Goal: Task Accomplishment & Management: Complete application form

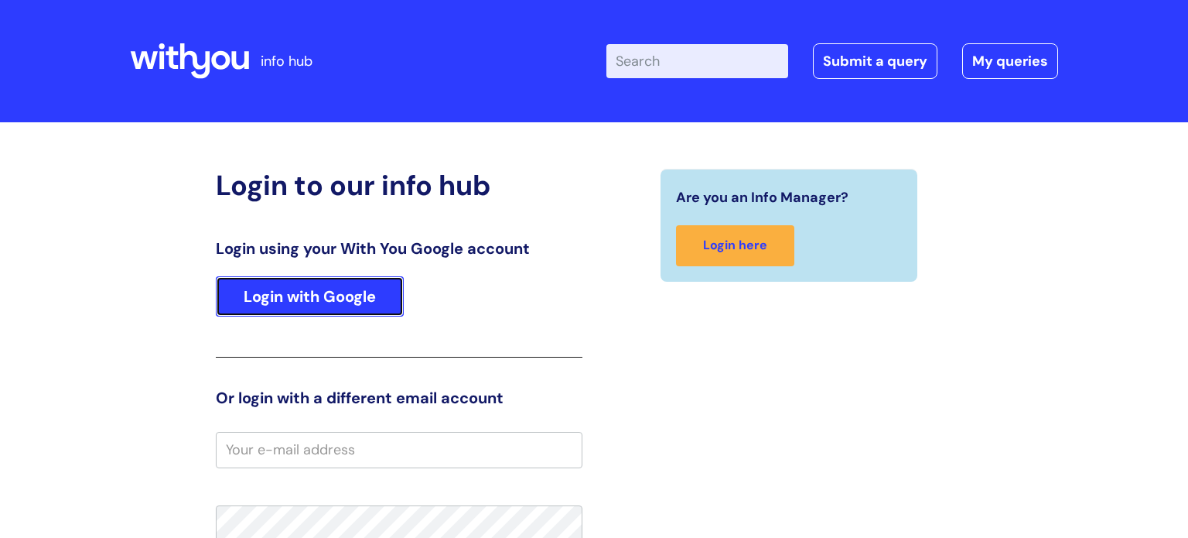
click at [354, 301] on link "Login with Google" at bounding box center [310, 296] width 188 height 40
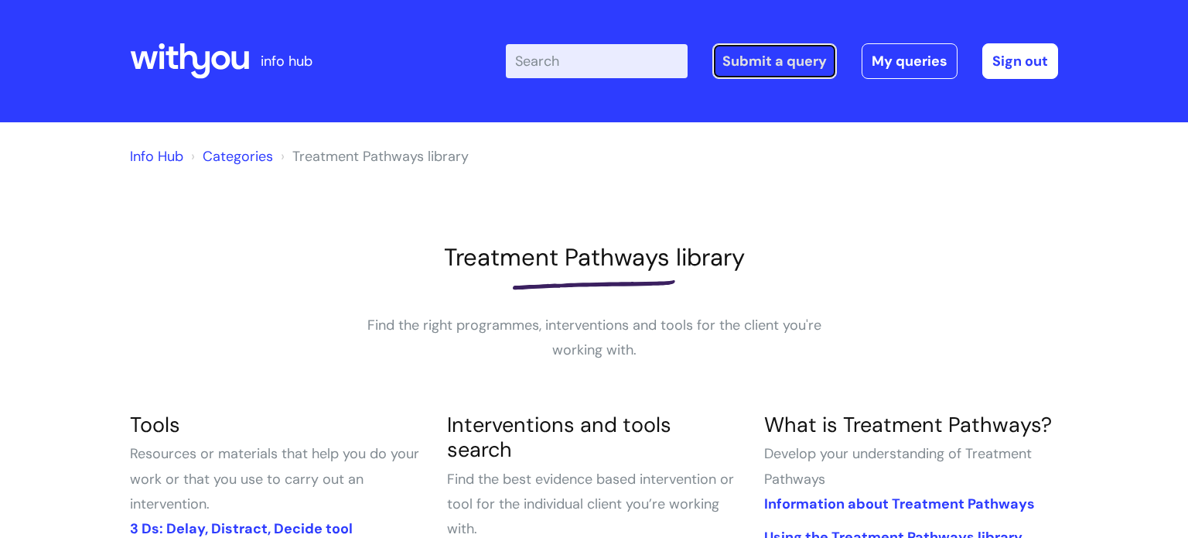
click at [803, 58] on link "Submit a query" at bounding box center [774, 61] width 125 height 36
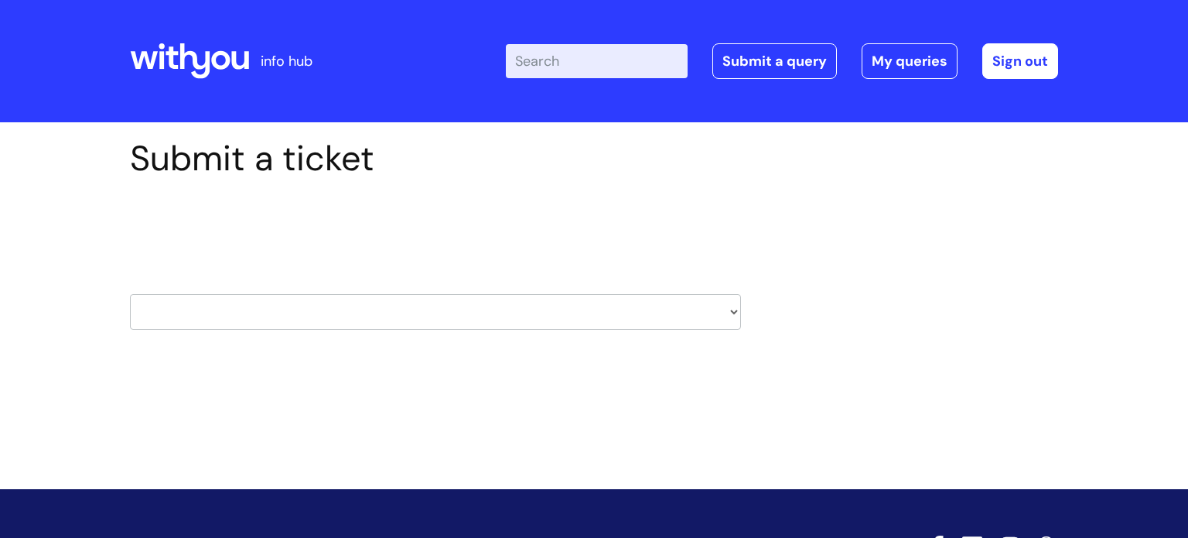
click at [606, 309] on select "HR / People IT and Support Clinical Drug Alerts Finance Accounts Data Support T…" at bounding box center [435, 312] width 611 height 36
select select "learning_and_development"
click at [130, 294] on select "HR / People IT and Support Clinical Drug Alerts Finance Accounts Data Support T…" at bounding box center [435, 312] width 611 height 36
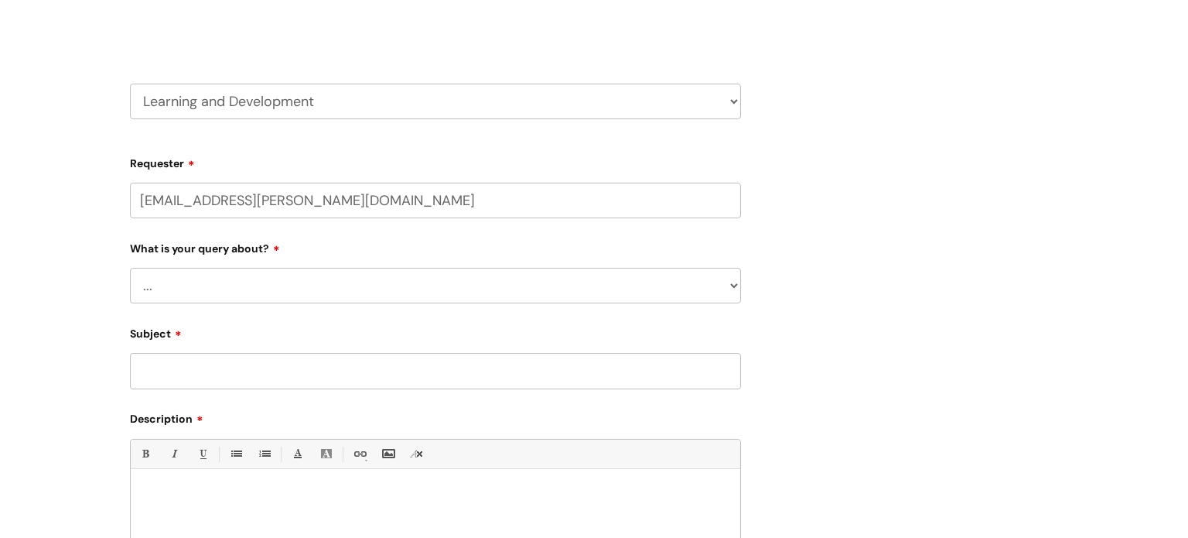
scroll to position [231, 0]
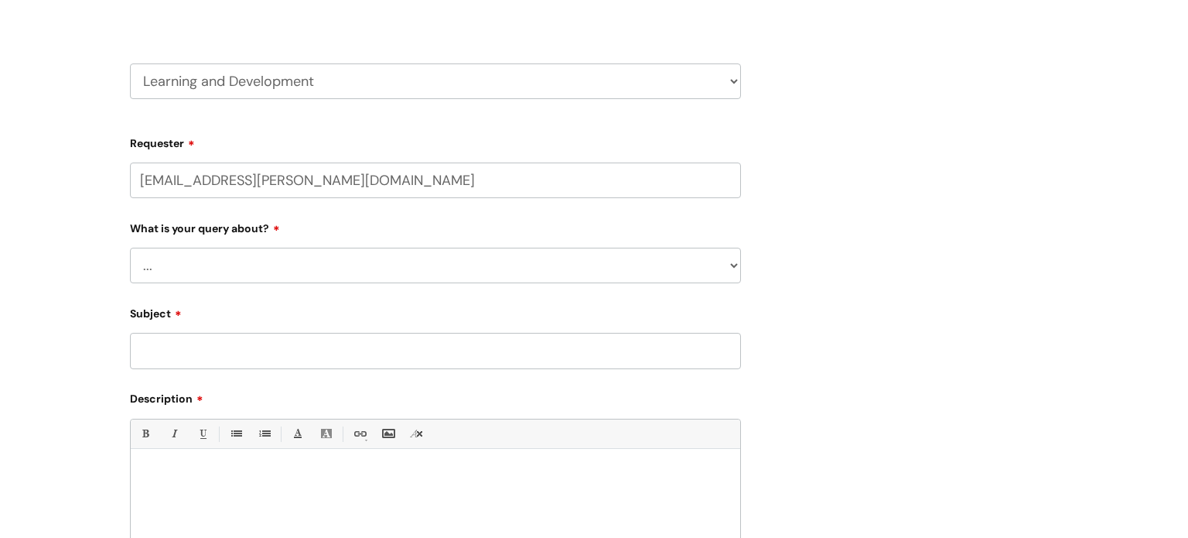
click at [733, 273] on select "... Question about a training course or session booking Ask about apprenticeshi…" at bounding box center [435, 266] width 611 height 36
click at [130, 248] on select "... Question about a training course or session booking Ask about apprenticeshi…" at bounding box center [435, 266] width 611 height 36
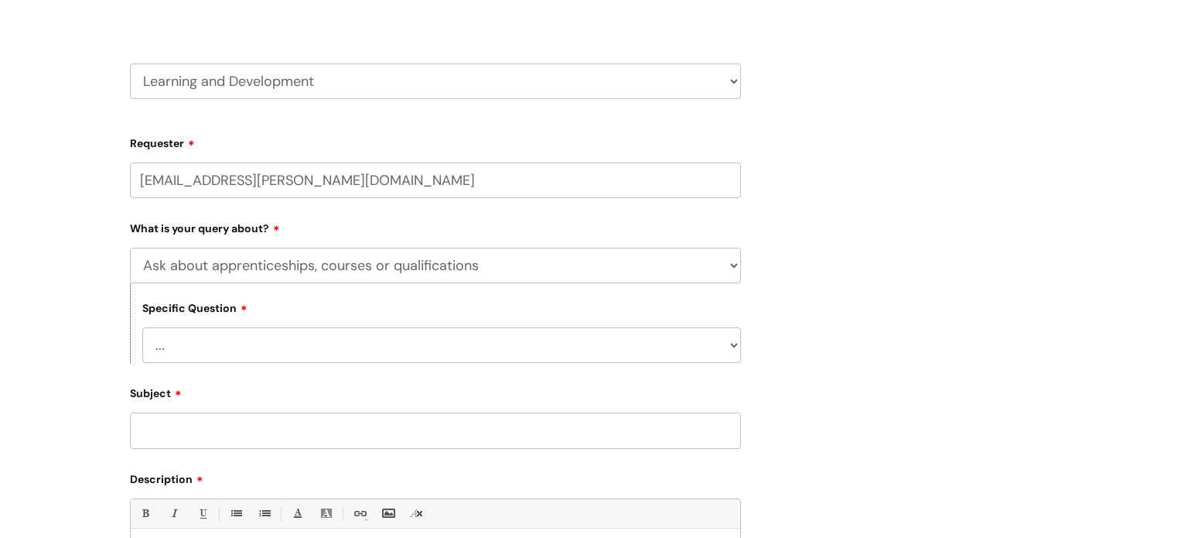
click at [695, 347] on select "... External training course enquiry Apprenticeship enquiry Level 3 Tackling Su…" at bounding box center [441, 345] width 599 height 36
click at [704, 251] on select "... Question about a training course or session booking Ask about apprenticeshi…" at bounding box center [435, 266] width 611 height 36
select select "Question about a training course or session booking"
click at [130, 248] on select "... Question about a training course or session booking Ask about apprenticeshi…" at bounding box center [435, 266] width 611 height 36
click at [679, 350] on select "... Training booking request Training dates/timetable Enquiry about a topic or …" at bounding box center [441, 345] width 599 height 36
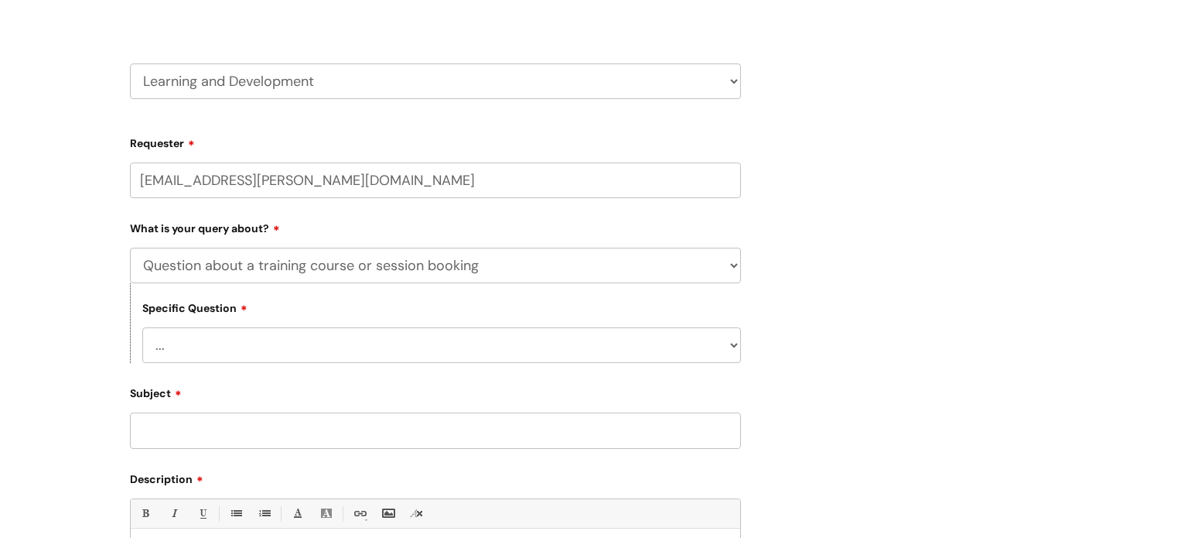
select select "Attendance query"
click at [142, 327] on select "... Training booking request Training dates/timetable Enquiry about a topic or …" at bounding box center [441, 345] width 599 height 36
click at [581, 436] on input "Subject" at bounding box center [435, 430] width 611 height 36
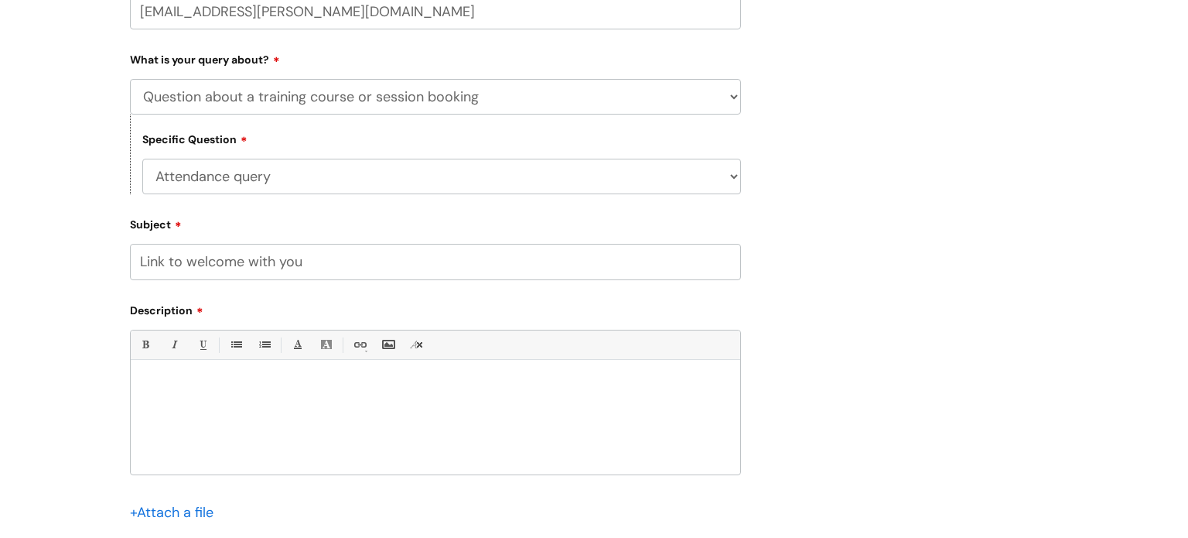
scroll to position [412, 0]
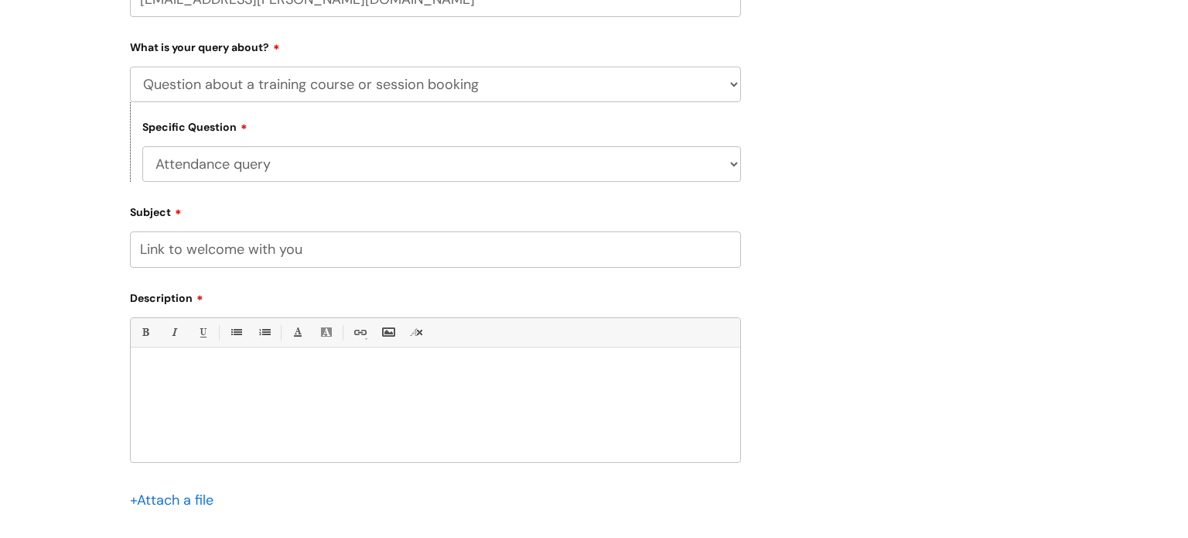
type input "Link to welcome with you"
click at [495, 422] on div at bounding box center [436, 408] width 610 height 107
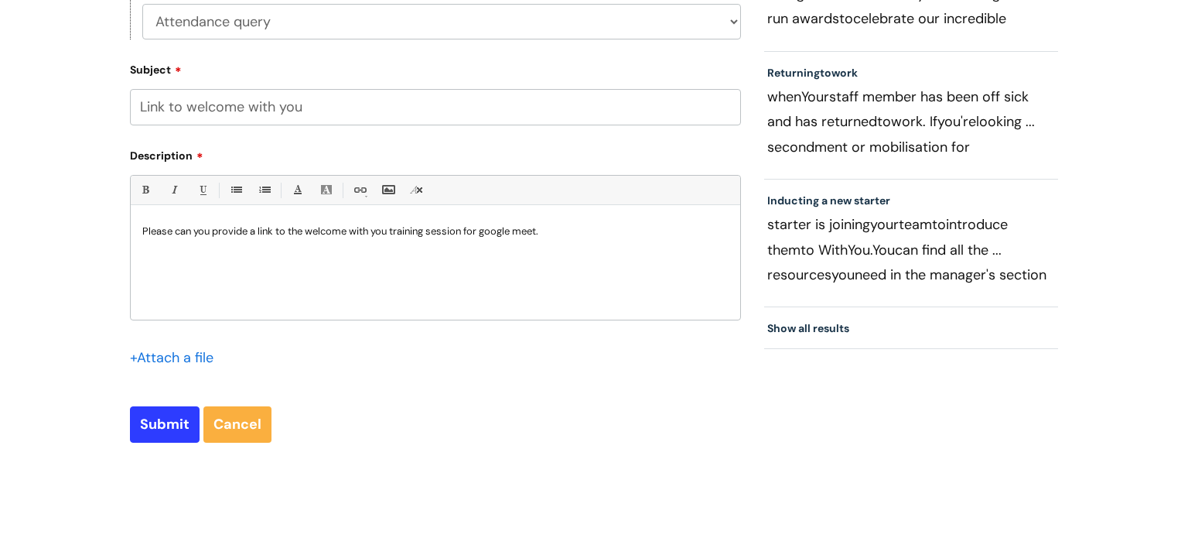
scroll to position [719, 0]
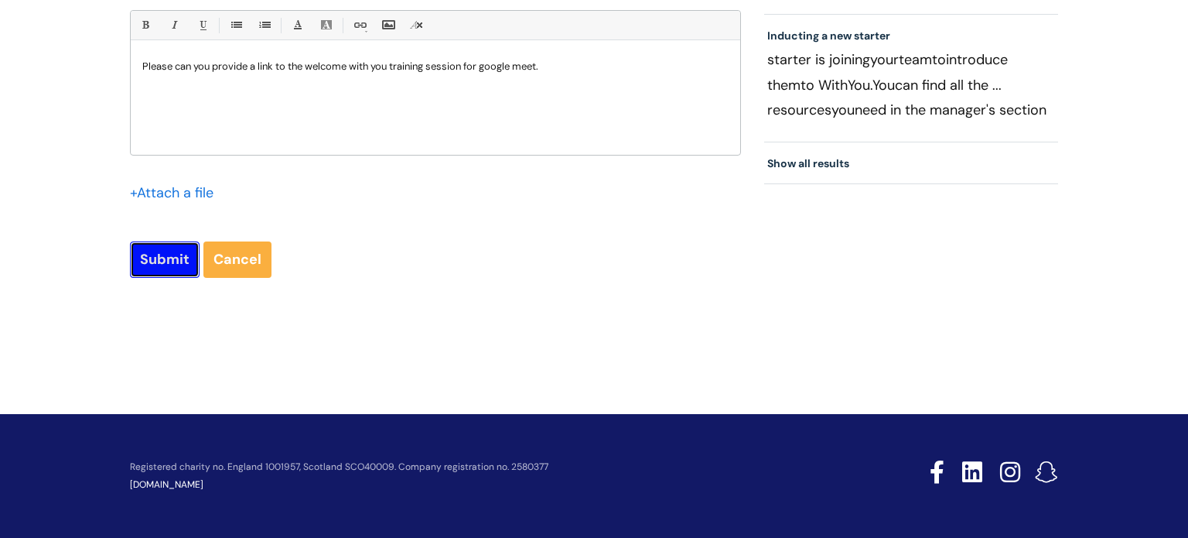
click at [159, 272] on input "Submit" at bounding box center [165, 259] width 70 height 36
type input "Please Wait..."
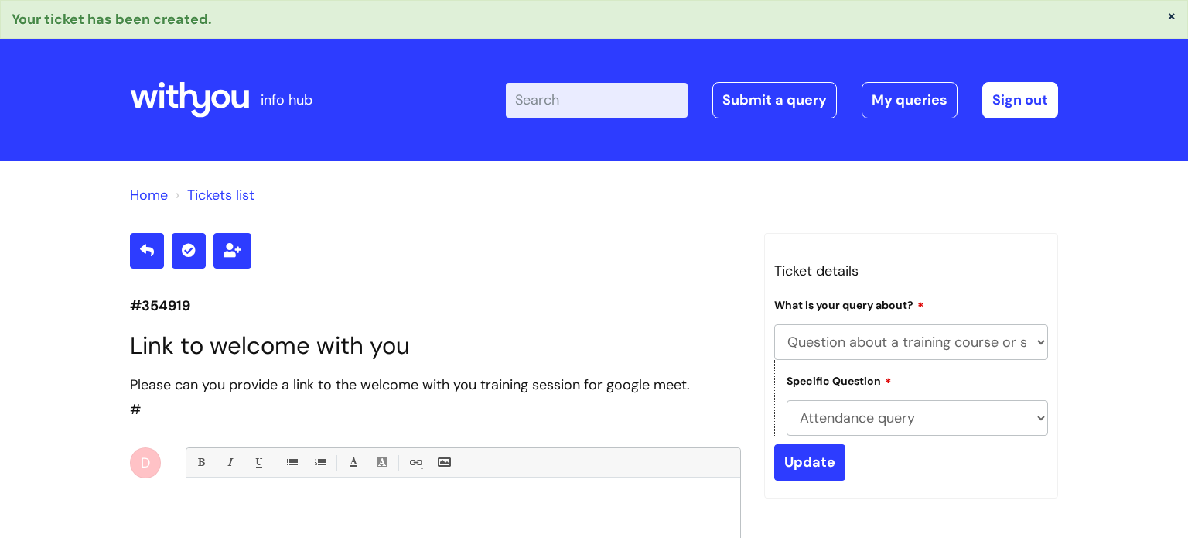
select select "Question about a training course or session booking"
select select "Attendance query"
